Goal: Information Seeking & Learning: Learn about a topic

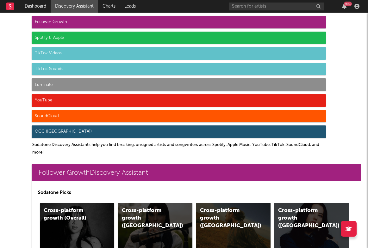
scroll to position [2307, 0]
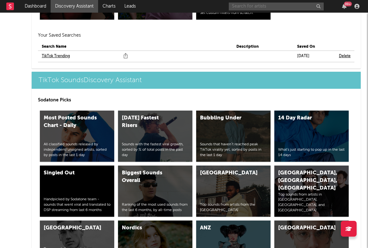
click at [258, 4] on input "text" at bounding box center [276, 7] width 95 height 8
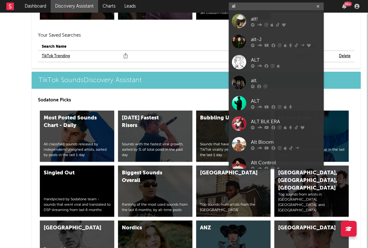
type input "a"
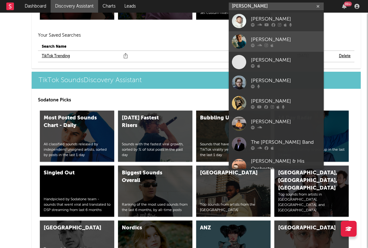
type input "archie h"
click at [256, 45] on div at bounding box center [286, 45] width 70 height 4
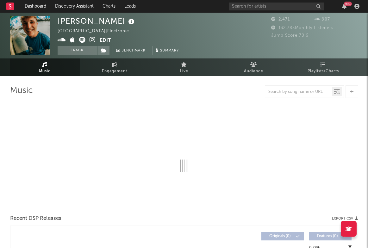
select select "6m"
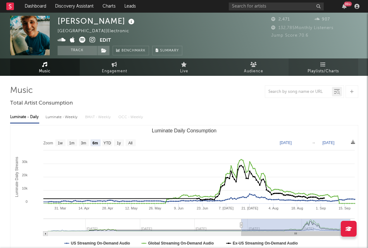
click at [326, 68] on span "Playlists/Charts" at bounding box center [322, 72] width 31 height 8
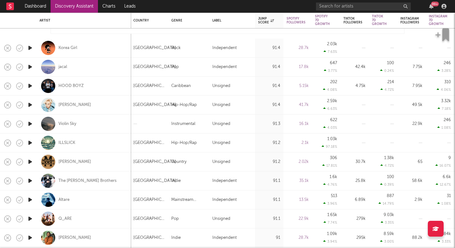
select select "1m"
select select "6m"
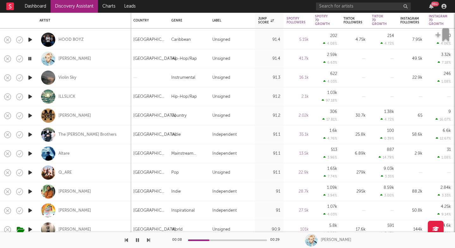
click at [31, 75] on icon "button" at bounding box center [30, 78] width 7 height 8
click at [148, 239] on icon "button" at bounding box center [148, 239] width 3 height 5
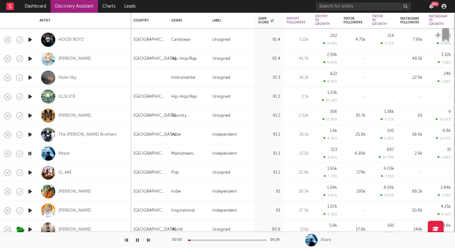
click at [148, 239] on icon "button" at bounding box center [148, 239] width 3 height 5
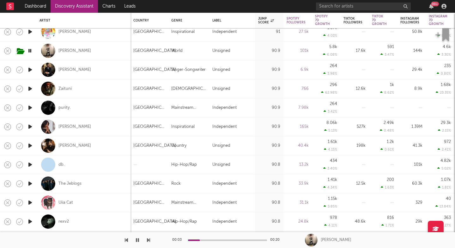
click at [149, 240] on icon "button" at bounding box center [148, 239] width 3 height 5
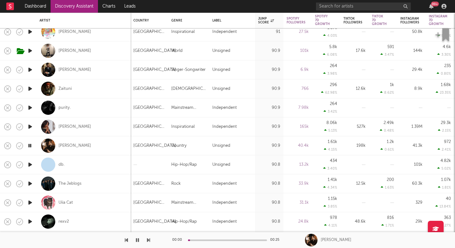
click at [150, 240] on icon "button" at bounding box center [148, 239] width 3 height 5
click at [149, 240] on icon "button" at bounding box center [148, 239] width 3 height 5
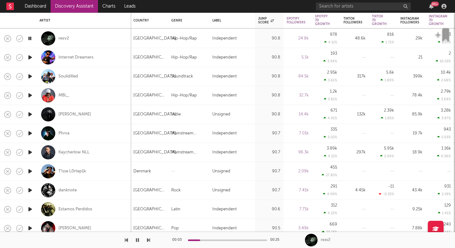
click at [150, 242] on div "00:03 00:25 rexv2" at bounding box center [227, 240] width 455 height 16
click at [148, 238] on icon "button" at bounding box center [148, 239] width 3 height 5
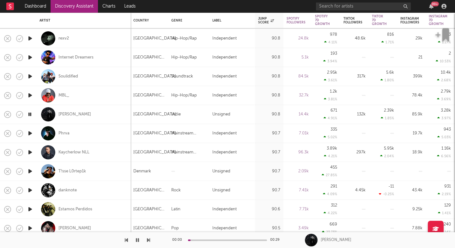
click at [148, 238] on icon "button" at bounding box center [148, 239] width 3 height 5
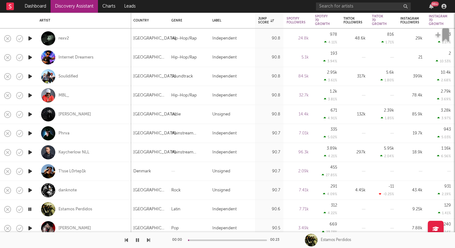
click at [148, 238] on icon "button" at bounding box center [148, 239] width 3 height 5
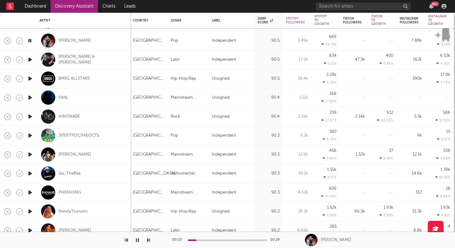
click at [148, 242] on icon "button" at bounding box center [148, 239] width 3 height 5
click at [148, 238] on icon "button" at bounding box center [148, 239] width 3 height 5
click at [147, 239] on icon "button" at bounding box center [148, 239] width 3 height 5
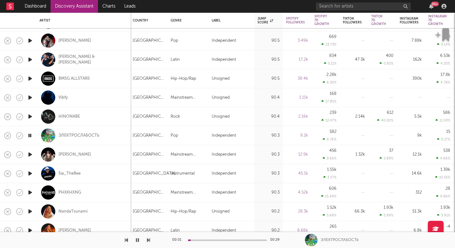
click at [147, 239] on icon "button" at bounding box center [148, 239] width 3 height 5
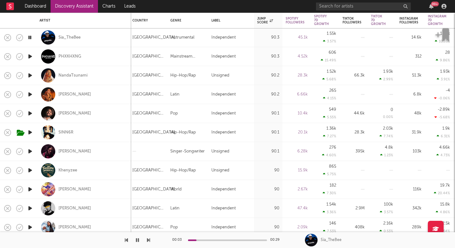
click at [146, 240] on div at bounding box center [75, 240] width 150 height 16
click at [148, 240] on icon "button" at bounding box center [148, 239] width 3 height 5
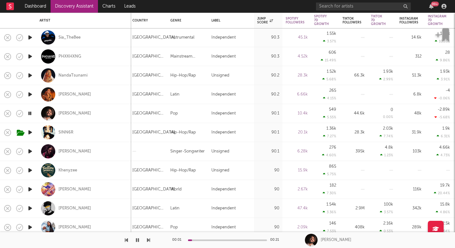
click at [148, 240] on icon "button" at bounding box center [148, 239] width 3 height 5
drag, startPoint x: 148, startPoint y: 241, endPoint x: 121, endPoint y: 240, distance: 26.6
click at [121, 240] on div at bounding box center [75, 240] width 150 height 16
click at [114, 130] on div "SINN6R" at bounding box center [84, 132] width 89 height 19
select select "1w"
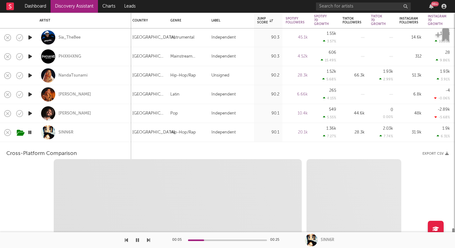
select select "6m"
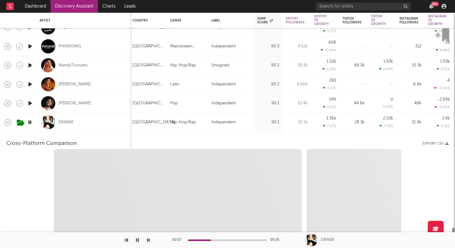
select select "1m"
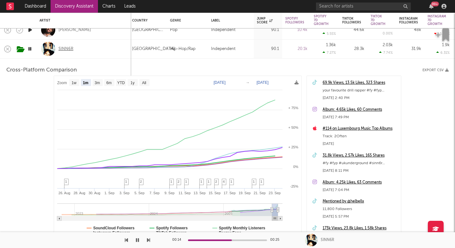
click at [63, 50] on div "SINN6R" at bounding box center [66, 49] width 15 height 6
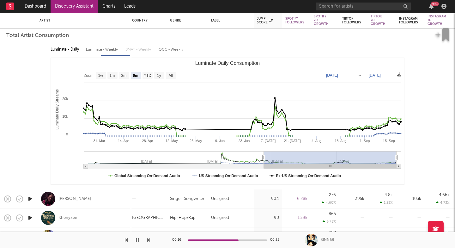
click at [149, 242] on icon "button" at bounding box center [148, 239] width 3 height 5
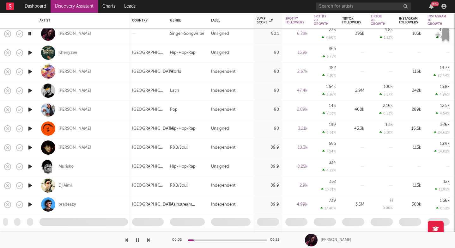
click at [149, 242] on icon "button" at bounding box center [148, 239] width 3 height 5
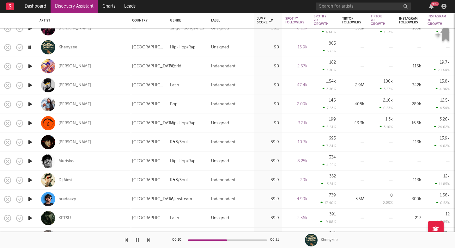
click at [149, 241] on icon "button" at bounding box center [148, 239] width 3 height 5
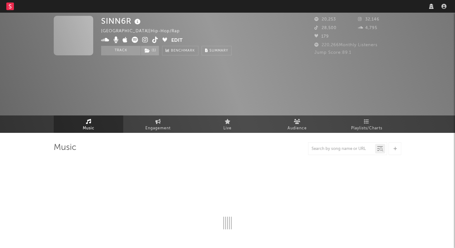
select select "6m"
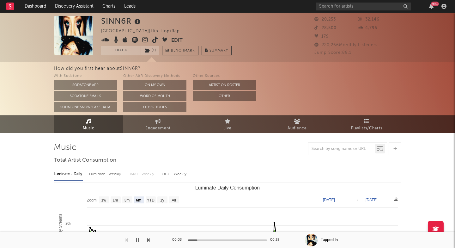
click at [113, 21] on div "SINN6R" at bounding box center [121, 21] width 41 height 10
copy div "SINN6R"
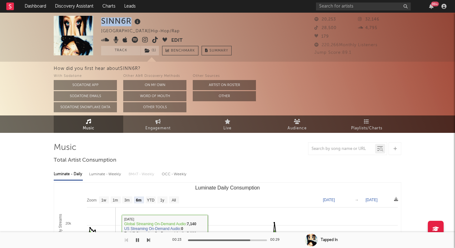
copy div "SINN6R"
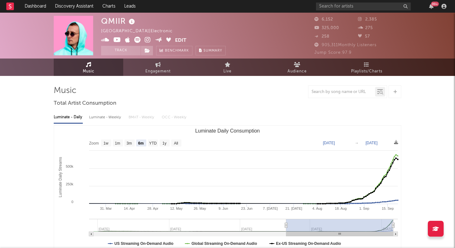
select select "6m"
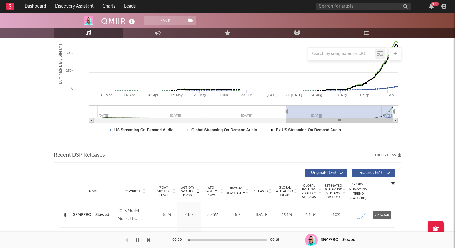
scroll to position [206, 0]
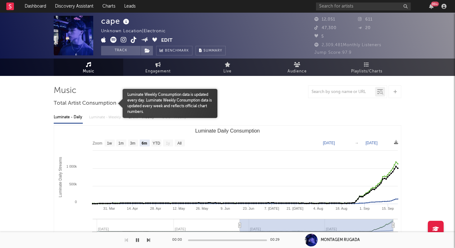
select select "6m"
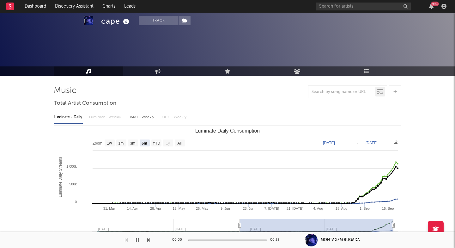
scroll to position [155, 0]
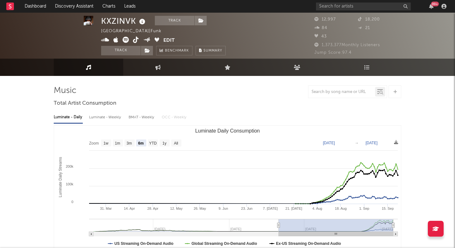
select select "6m"
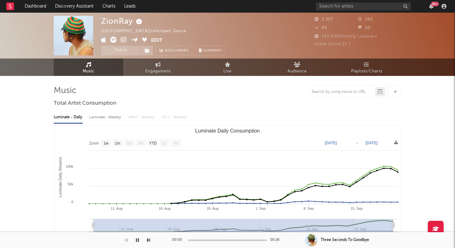
select select "1w"
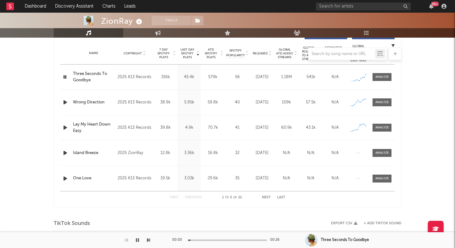
scroll to position [192, 0]
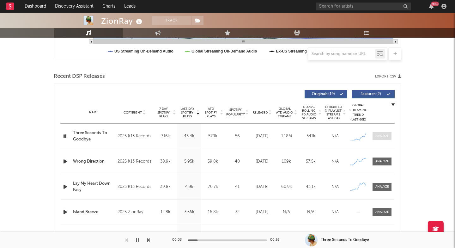
click at [382, 133] on span at bounding box center [382, 136] width 19 height 8
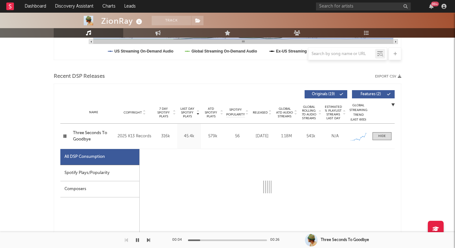
select select "1w"
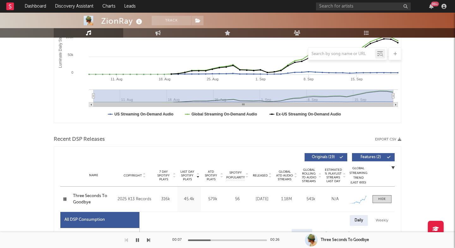
scroll to position [129, 0]
drag, startPoint x: 153, startPoint y: 200, endPoint x: 118, endPoint y: 196, distance: 35.7
click at [118, 196] on div "Copyright 2025 K13 Records" at bounding box center [135, 199] width 38 height 8
click at [132, 200] on div "2025 K13 Records" at bounding box center [135, 199] width 34 height 8
drag, startPoint x: 132, startPoint y: 200, endPoint x: 148, endPoint y: 200, distance: 16.1
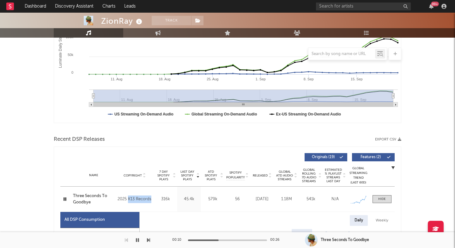
click at [148, 200] on div "2025 K13 Records" at bounding box center [135, 199] width 34 height 8
copy div "K13 Records"
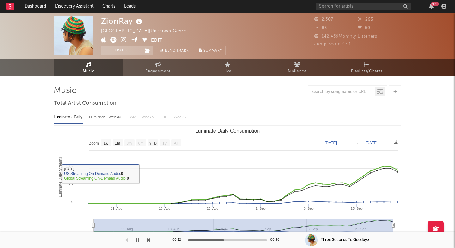
scroll to position [0, 0]
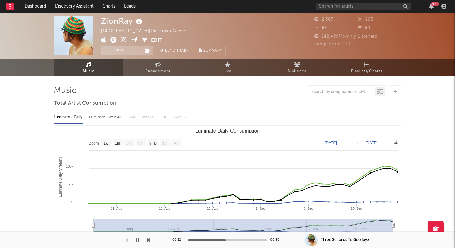
click at [124, 42] on icon at bounding box center [124, 40] width 6 height 6
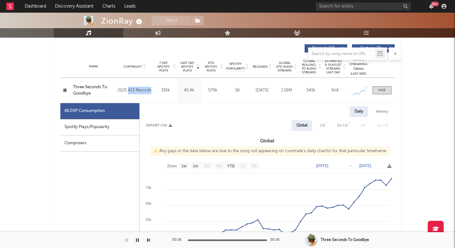
scroll to position [522, 0]
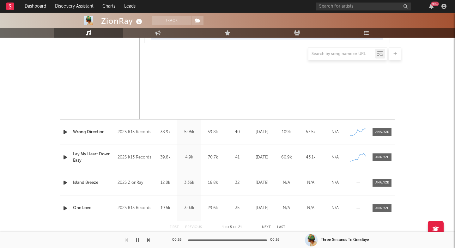
click at [68, 130] on icon "button" at bounding box center [65, 132] width 7 height 8
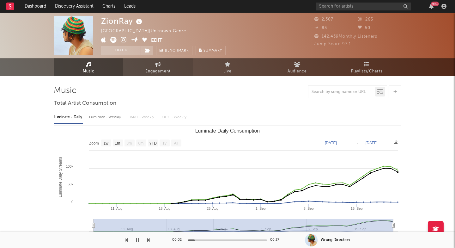
scroll to position [0, 0]
click at [110, 19] on div "ZionRay" at bounding box center [122, 21] width 43 height 10
copy div "ZionRay"
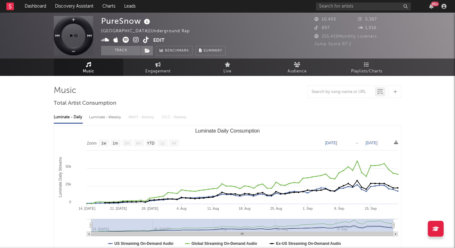
select select "1w"
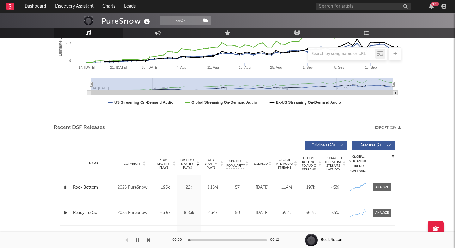
scroll to position [241, 0]
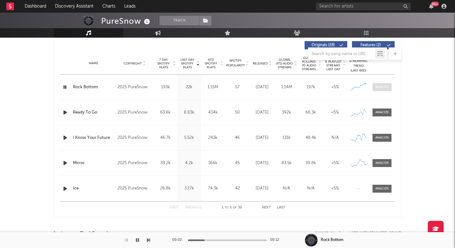
click at [379, 86] on div at bounding box center [383, 87] width 14 height 5
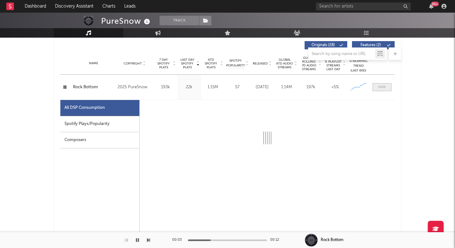
select select "1w"
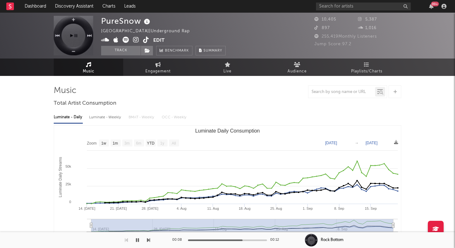
scroll to position [0, 0]
click at [136, 40] on icon at bounding box center [136, 40] width 6 height 6
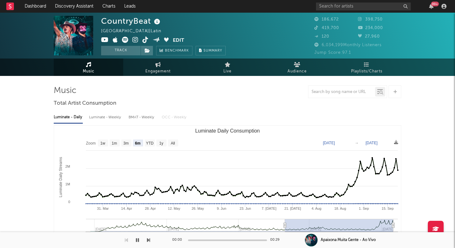
select select "6m"
click at [132, 20] on div "CountryBeat" at bounding box center [131, 21] width 61 height 10
copy div "CountryBeat"
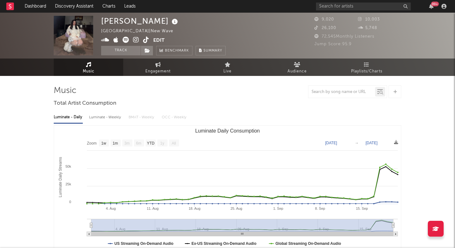
select select "1w"
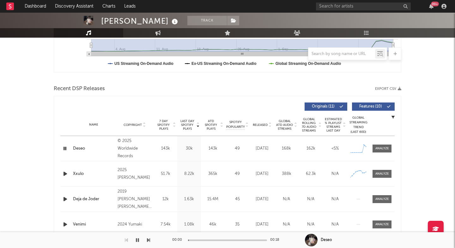
scroll to position [230, 0]
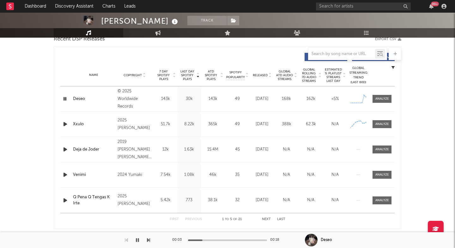
click at [129, 107] on div "© 2025 Worldwide Records" at bounding box center [135, 99] width 34 height 23
click at [123, 98] on div "© 2025 Worldwide Records" at bounding box center [135, 99] width 34 height 23
drag, startPoint x: 123, startPoint y: 98, endPoint x: 126, endPoint y: 103, distance: 6.2
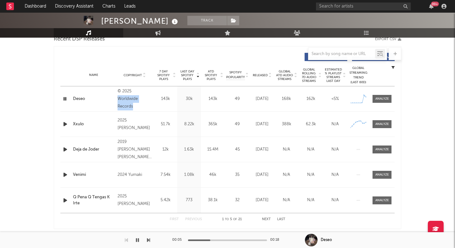
click at [126, 103] on div "© 2025 Worldwide Records" at bounding box center [135, 99] width 34 height 23
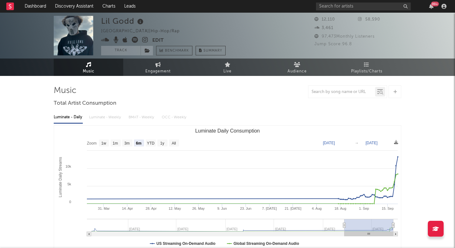
select select "6m"
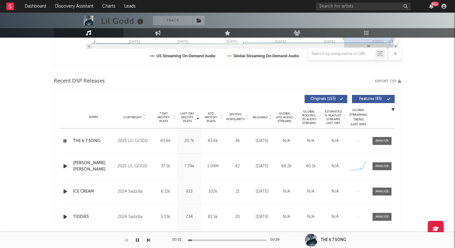
scroll to position [191, 0]
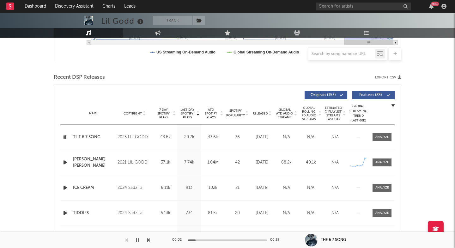
click at [381, 131] on div "Name THE 6 7 SONG Copyright 2025 LIL GODD Label LIL GODD Album Names THE 6 7 SO…" at bounding box center [227, 137] width 335 height 25
click at [384, 138] on div at bounding box center [383, 137] width 14 height 5
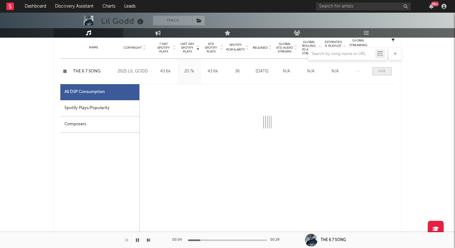
select select "1w"
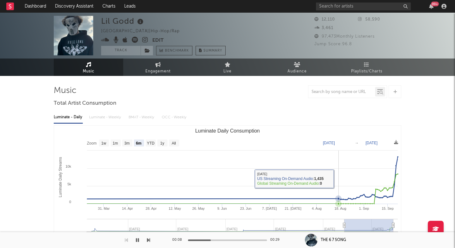
scroll to position [0, 0]
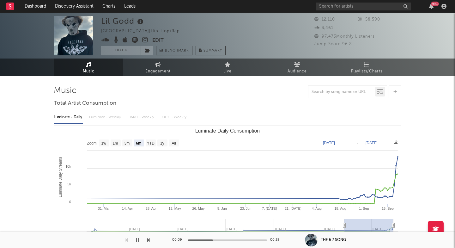
click at [146, 39] on icon at bounding box center [145, 40] width 6 height 6
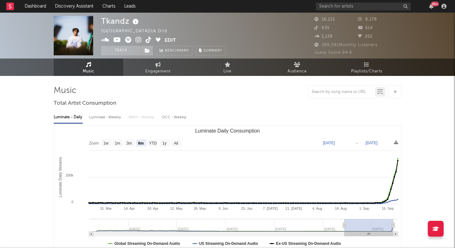
select select "6m"
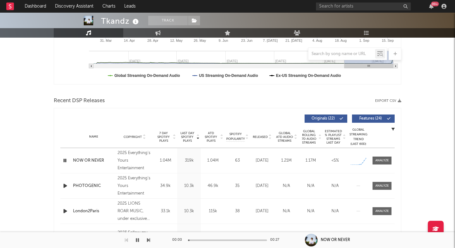
scroll to position [198, 0]
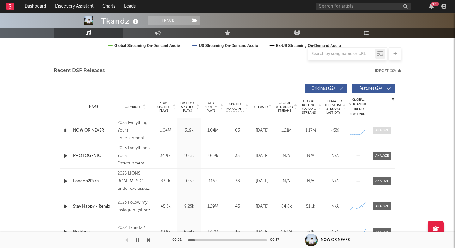
click at [377, 131] on div at bounding box center [383, 130] width 14 height 5
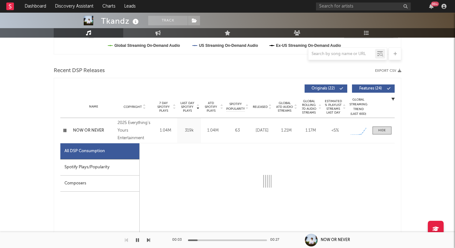
click at [132, 138] on div "2025 Everything's Yours Entertainment" at bounding box center [135, 130] width 34 height 23
select select "1w"
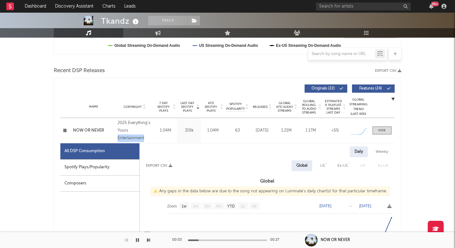
click at [132, 138] on div "2025 Everything's Yours Entertainment" at bounding box center [135, 130] width 34 height 23
drag, startPoint x: 132, startPoint y: 138, endPoint x: 123, endPoint y: 129, distance: 12.8
click at [123, 129] on div "2025 Everything's Yours Entertainment" at bounding box center [135, 130] width 34 height 23
copy div "2025 Everything's Yours Entertainment Label Everything's Yours Entertainment Al…"
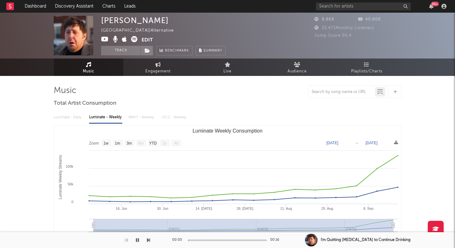
select select "1w"
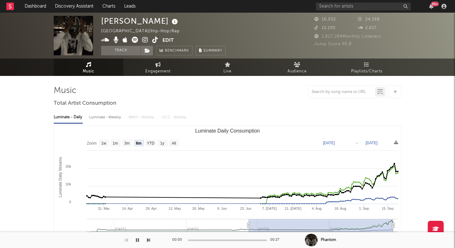
select select "6m"
click at [106, 19] on div "Rico Ace" at bounding box center [140, 21] width 78 height 10
drag, startPoint x: 106, startPoint y: 19, endPoint x: 125, endPoint y: 20, distance: 19.6
click at [126, 20] on div "Rico Ace" at bounding box center [140, 21] width 78 height 10
copy div "Rico Ace"
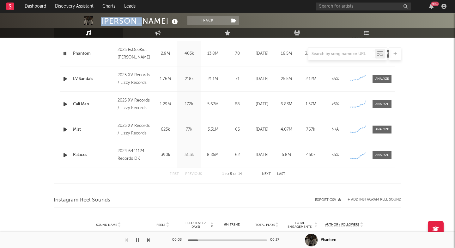
scroll to position [242, 0]
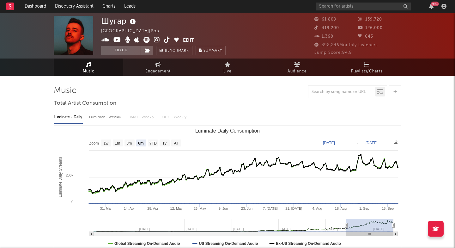
select select "6m"
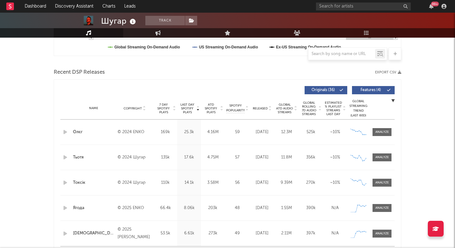
scroll to position [202, 0]
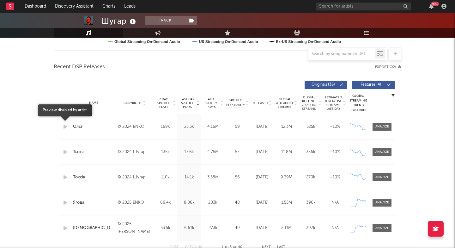
click at [66, 128] on icon "button" at bounding box center [65, 127] width 7 height 8
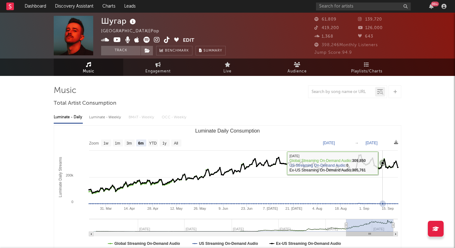
scroll to position [0, 0]
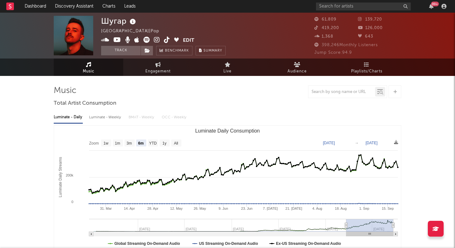
click at [157, 39] on icon at bounding box center [157, 40] width 6 height 6
click at [110, 18] on div "Шугар" at bounding box center [119, 21] width 36 height 10
copy div "Шугар"
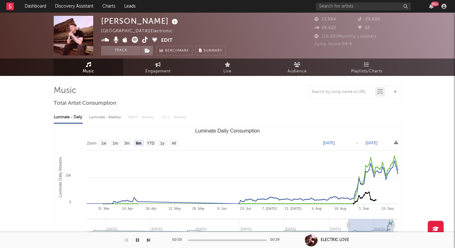
select select "6m"
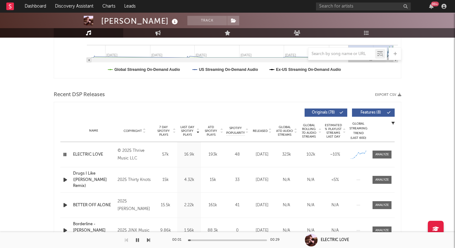
scroll to position [174, 0]
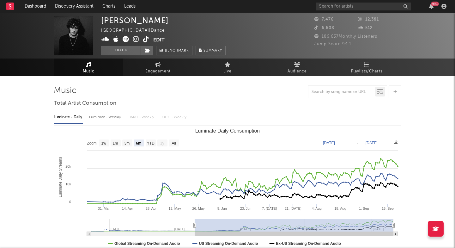
select select "6m"
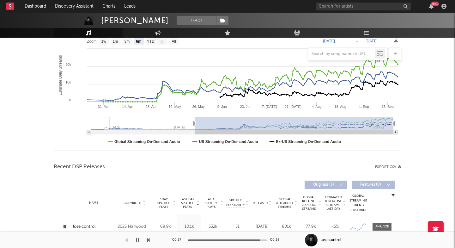
scroll to position [256, 0]
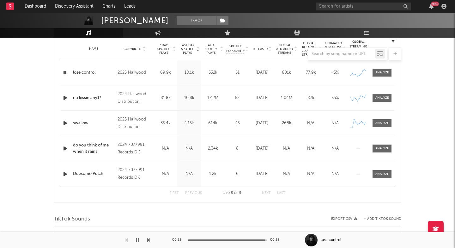
click at [106, 23] on div "[PERSON_NAME]" at bounding box center [135, 20] width 68 height 9
drag, startPoint x: 106, startPoint y: 23, endPoint x: 135, endPoint y: 22, distance: 28.8
click at [135, 22] on div "[PERSON_NAME]" at bounding box center [135, 20] width 68 height 9
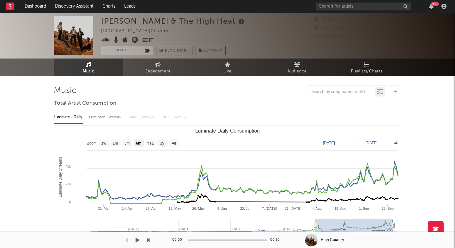
select select "6m"
click at [10, 8] on icon at bounding box center [10, 7] width 8 height 8
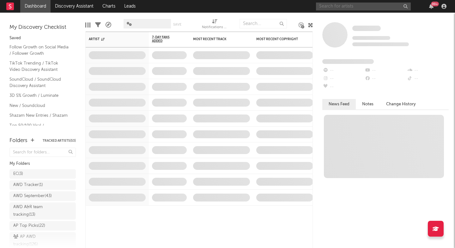
click at [362, 7] on input "text" at bounding box center [363, 7] width 95 height 8
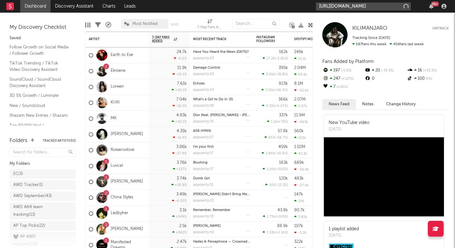
type input "[URL][DOMAIN_NAME]"
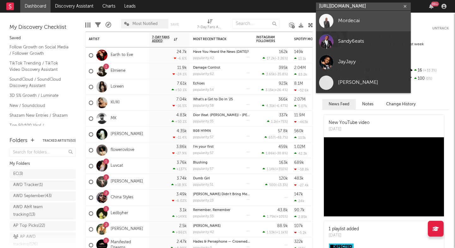
type input "https://open.spotify.com/track/723kBcWHaPWeAApqdYguSI?si=5c8ff00a141c4f18"
click at [384, 24] on div "Mordecai" at bounding box center [373, 21] width 70 height 8
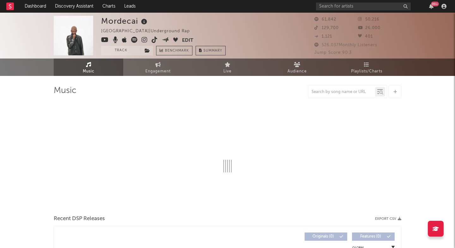
select select "6m"
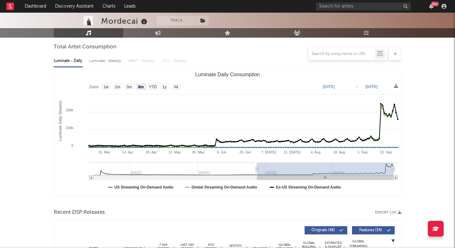
scroll to position [161, 0]
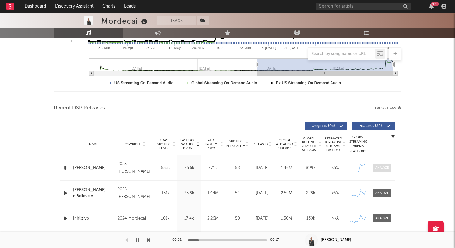
click at [379, 167] on div at bounding box center [383, 167] width 14 height 5
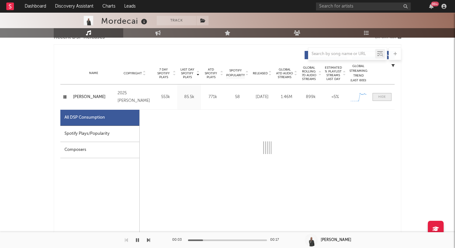
select select "1w"
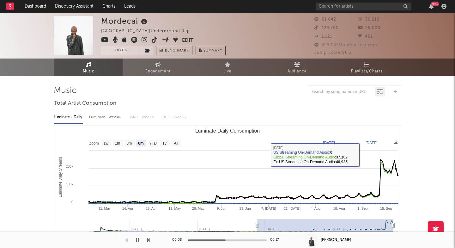
scroll to position [0, 0]
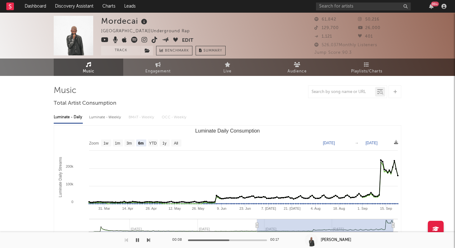
click at [144, 39] on icon at bounding box center [145, 40] width 6 height 6
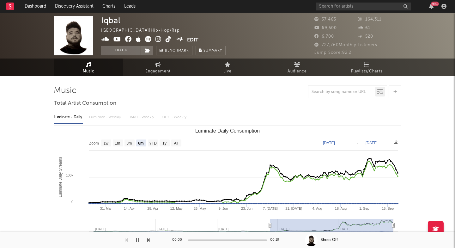
select select "6m"
click at [108, 23] on div "Iqbal" at bounding box center [111, 20] width 20 height 9
copy div "Iqbal"
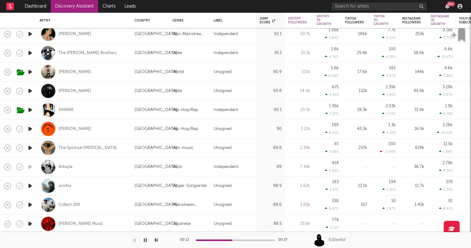
click at [30, 146] on icon "button" at bounding box center [30, 148] width 7 height 8
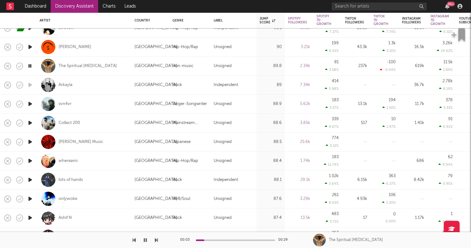
click at [157, 240] on icon "button" at bounding box center [156, 239] width 3 height 5
click at [157, 241] on icon "button" at bounding box center [156, 239] width 3 height 5
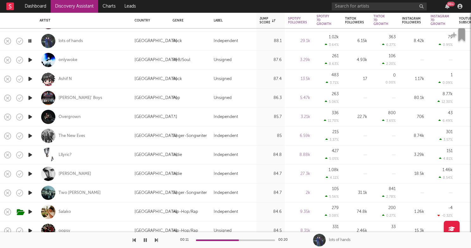
click at [157, 241] on icon "button" at bounding box center [156, 239] width 3 height 5
click at [157, 243] on button "button" at bounding box center [156, 240] width 3 height 16
click at [157, 241] on icon "button" at bounding box center [156, 239] width 3 height 5
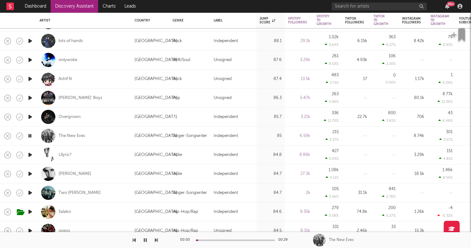
click at [157, 241] on icon "button" at bounding box center [156, 239] width 3 height 5
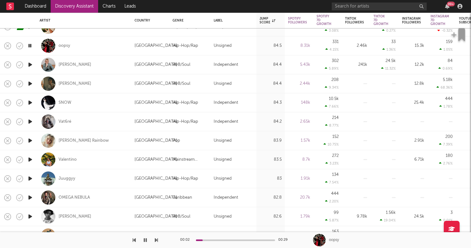
click at [156, 240] on icon "button" at bounding box center [156, 239] width 3 height 5
click at [155, 240] on icon "button" at bounding box center [156, 239] width 3 height 5
click at [112, 122] on div "Vat6ré" at bounding box center [84, 121] width 89 height 19
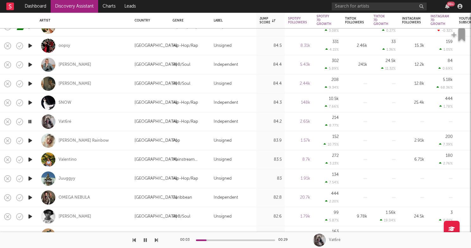
select select "1w"
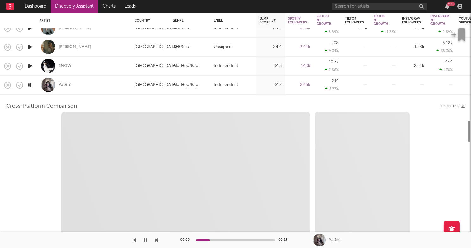
select select "1w"
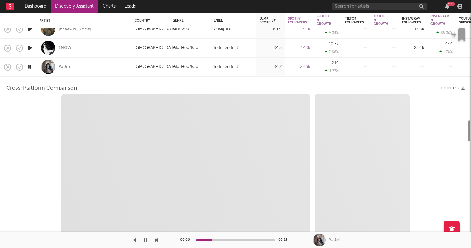
select select "1m"
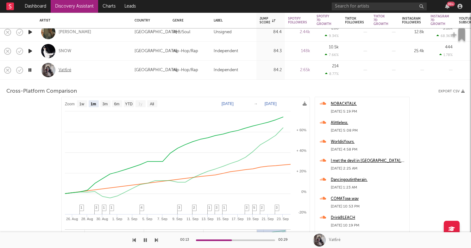
click at [66, 69] on div "Vat6ré" at bounding box center [65, 70] width 13 height 6
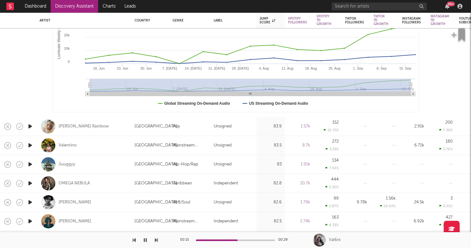
click at [31, 127] on icon "button" at bounding box center [30, 126] width 7 height 8
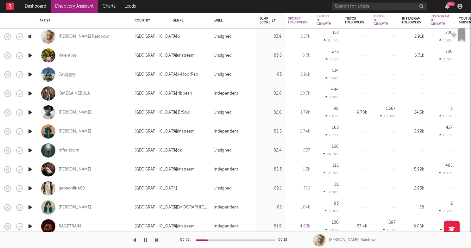
click at [65, 34] on div "Clark Rainbow" at bounding box center [84, 37] width 50 height 6
click at [156, 238] on icon "button" at bounding box center [156, 239] width 3 height 5
click at [118, 59] on div "Valentino" at bounding box center [84, 55] width 89 height 19
select select "1w"
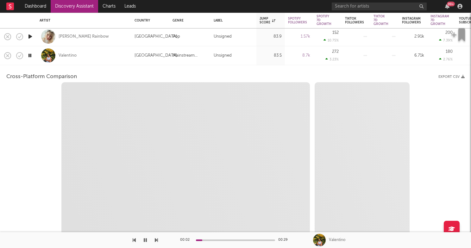
select select "6m"
select select "1m"
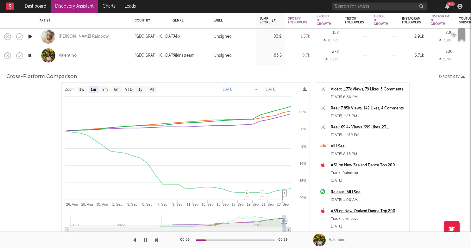
click at [63, 55] on div "Valentino" at bounding box center [68, 56] width 18 height 6
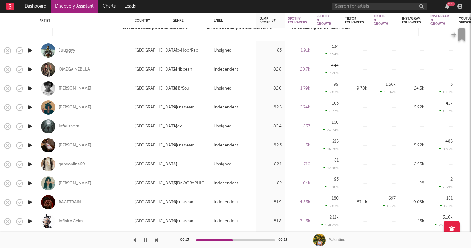
click at [29, 70] on icon "button" at bounding box center [30, 69] width 7 height 8
click at [156, 240] on icon "button" at bounding box center [156, 239] width 3 height 5
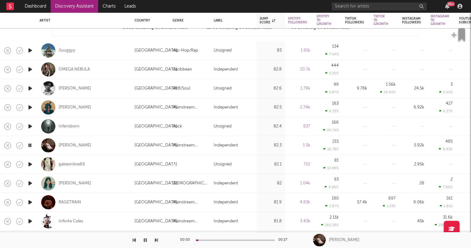
click at [156, 240] on icon "button" at bounding box center [156, 239] width 3 height 5
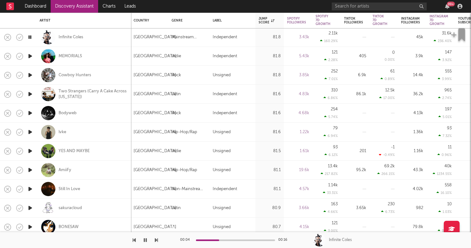
click at [156, 240] on icon "button" at bounding box center [156, 239] width 3 height 5
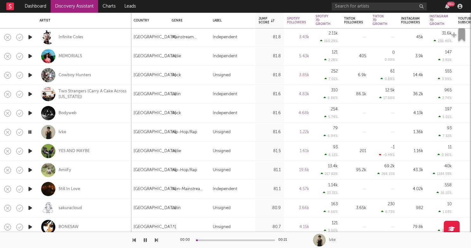
click at [156, 240] on icon "button" at bounding box center [156, 239] width 3 height 5
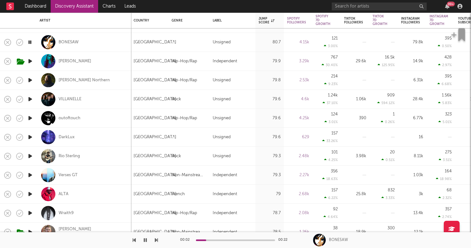
click at [155, 240] on icon "button" at bounding box center [156, 239] width 3 height 5
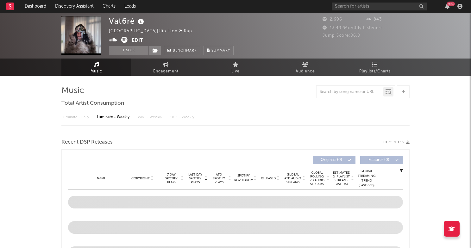
select select "1w"
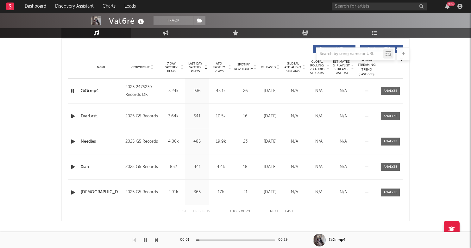
scroll to position [235, 0]
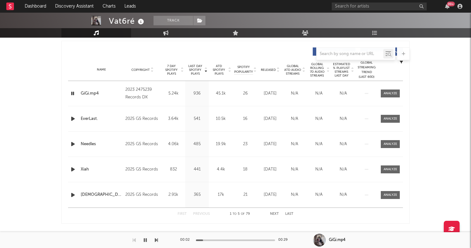
click at [202, 67] on span "Last Day Spotify Plays" at bounding box center [195, 69] width 17 height 11
click at [197, 69] on span "Last Day Spotify Plays" at bounding box center [195, 69] width 17 height 11
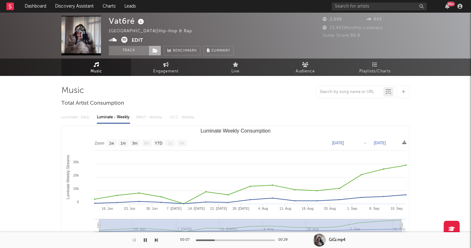
scroll to position [0, 0]
click at [121, 24] on div "Vat6ré" at bounding box center [127, 21] width 37 height 10
copy div "Vat6ré"
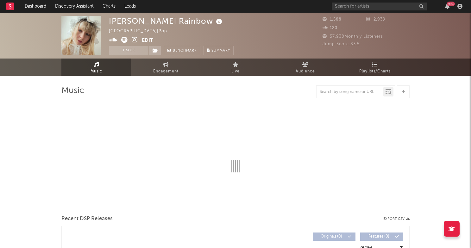
select select "1w"
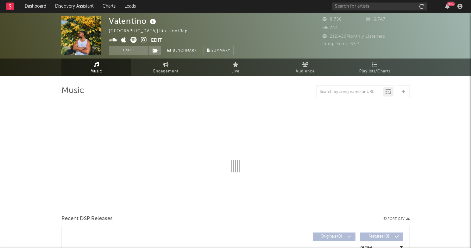
select select "6m"
